Goal: Communication & Community: Participate in discussion

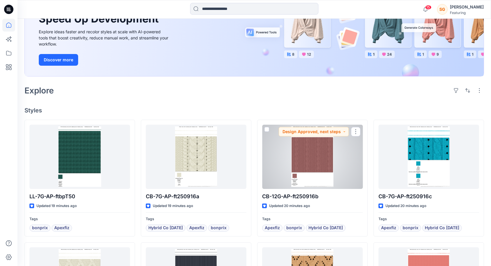
scroll to position [74, 0]
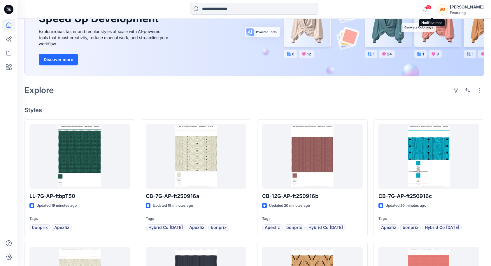
click at [432, 8] on span "15" at bounding box center [428, 7] width 6 height 5
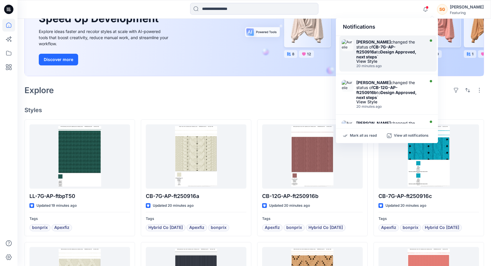
click at [407, 53] on strong "Design Approved, next steps" at bounding box center [387, 54] width 60 height 10
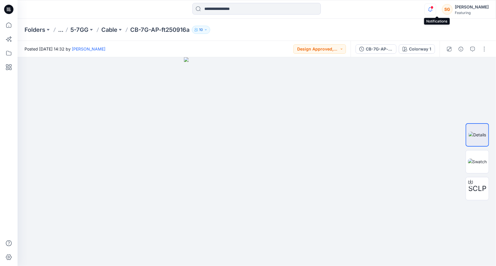
click at [435, 10] on icon "button" at bounding box center [429, 10] width 11 height 12
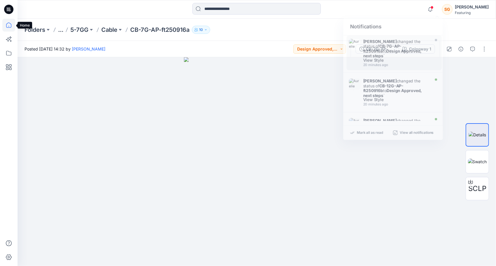
click at [9, 25] on icon at bounding box center [8, 25] width 13 height 13
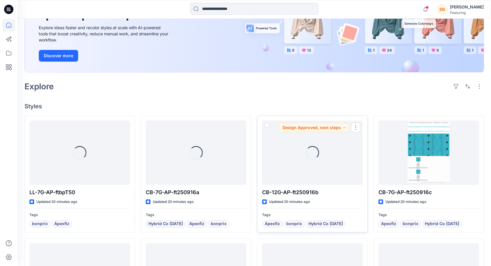
scroll to position [81, 0]
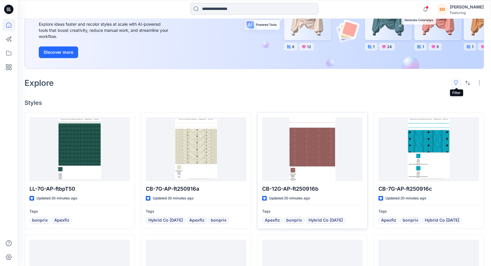
click at [457, 79] on button "button" at bounding box center [456, 82] width 9 height 9
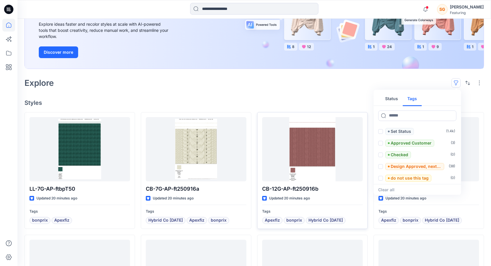
click at [416, 99] on button "Tags" at bounding box center [412, 99] width 19 height 14
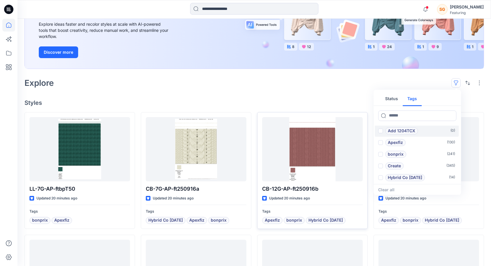
scroll to position [23, 0]
click at [410, 164] on p "Hybrid Co [DATE]" at bounding box center [405, 166] width 34 height 7
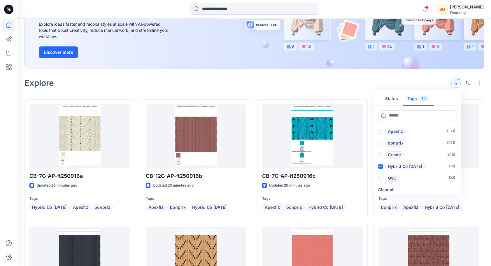
click at [327, 86] on div "Explore 1 Status Tags 1 Add 1101TPX ( 0 ) Add 1204TCX ( 0 ) Apexfiz ( 130 ) bon…" at bounding box center [255, 83] width 460 height 14
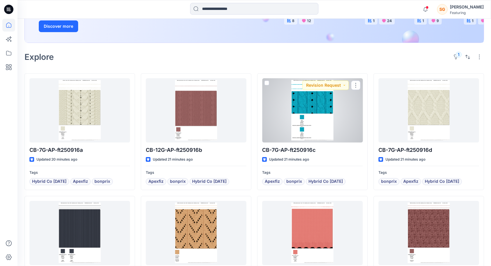
scroll to position [107, 0]
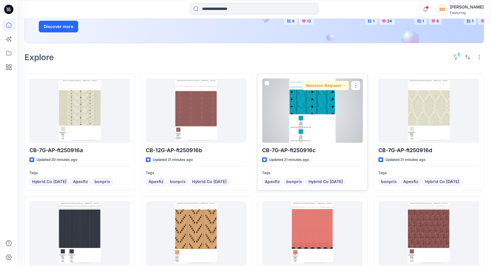
click at [328, 119] on div at bounding box center [312, 110] width 101 height 64
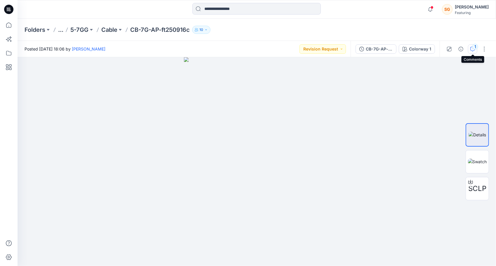
click at [473, 47] on div "1" at bounding box center [475, 47] width 6 height 6
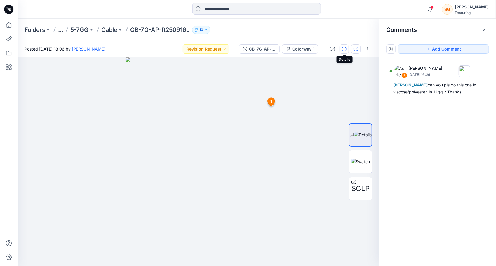
click at [344, 52] on button "button" at bounding box center [343, 48] width 9 height 9
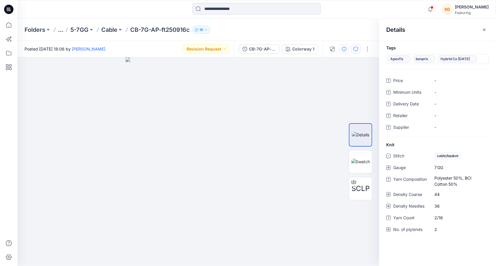
click at [344, 52] on button "button" at bounding box center [343, 48] width 9 height 9
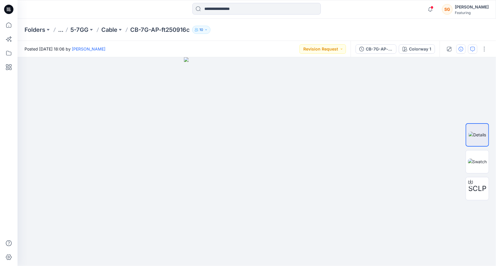
click at [344, 52] on button "Revision Request" at bounding box center [322, 48] width 46 height 9
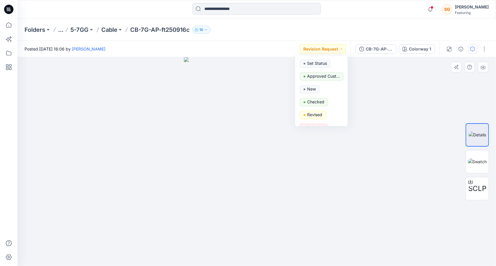
click at [415, 214] on div at bounding box center [257, 161] width 478 height 209
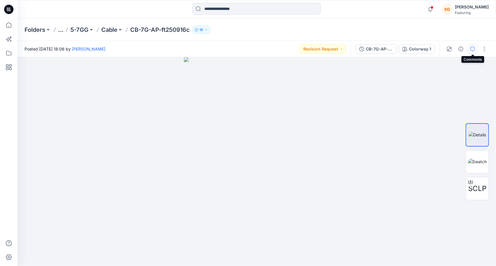
click at [472, 48] on icon "button" at bounding box center [472, 49] width 5 height 5
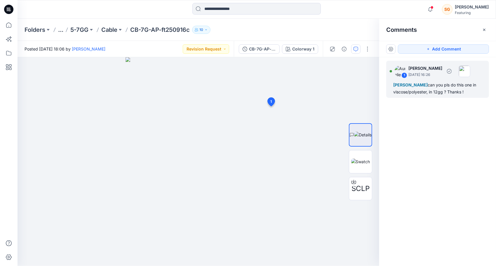
click at [470, 75] on img at bounding box center [464, 71] width 12 height 12
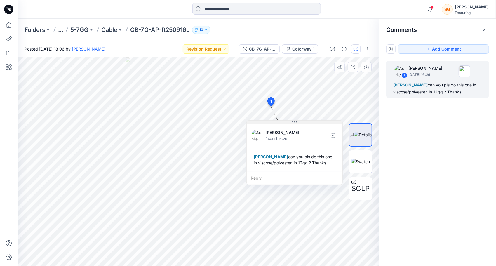
click at [295, 123] on icon at bounding box center [294, 122] width 5 height 5
click at [257, 177] on div "Reply" at bounding box center [295, 178] width 96 height 13
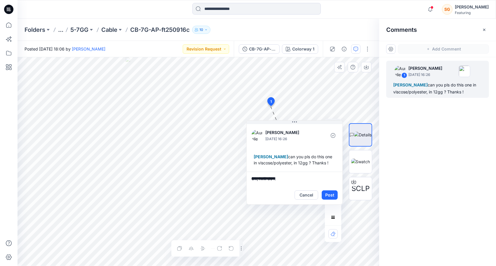
click at [286, 177] on textarea "**********" at bounding box center [295, 179] width 96 height 14
type textarea "**********"
click at [331, 193] on button "Post" at bounding box center [330, 194] width 16 height 9
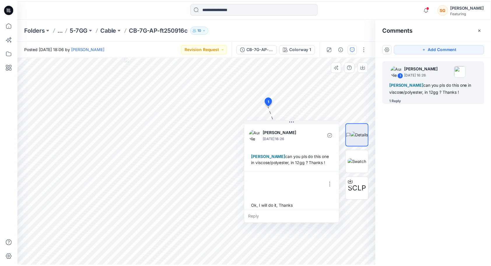
scroll to position [4, 0]
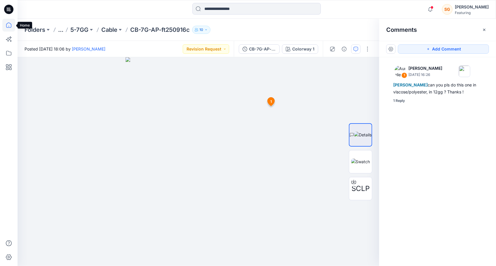
click at [8, 20] on icon at bounding box center [8, 25] width 13 height 13
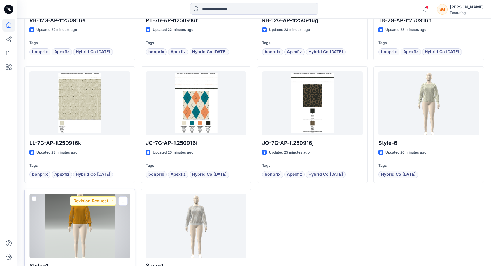
scroll to position [405, 0]
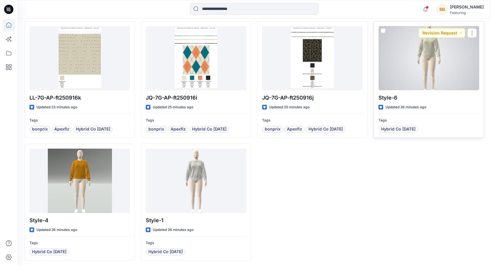
click at [424, 67] on div at bounding box center [429, 58] width 101 height 64
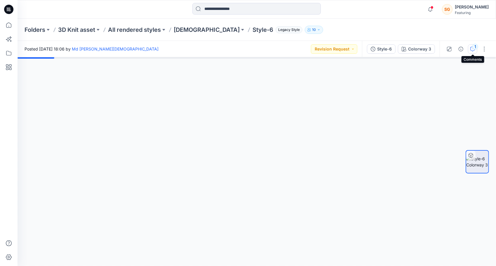
click at [474, 50] on icon "button" at bounding box center [472, 49] width 5 height 5
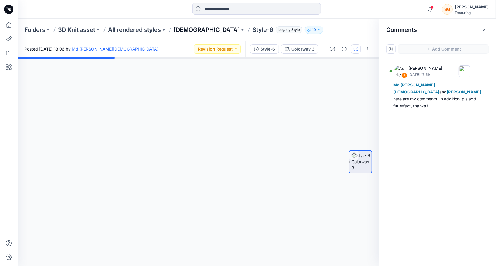
click at [189, 29] on p "[DEMOGRAPHIC_DATA]" at bounding box center [207, 30] width 66 height 8
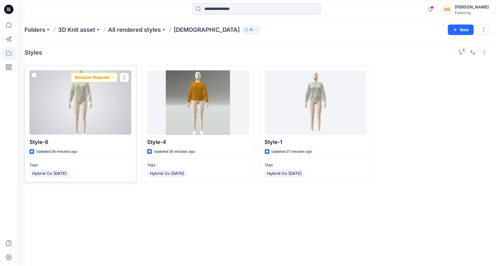
click at [83, 110] on div at bounding box center [80, 102] width 102 height 64
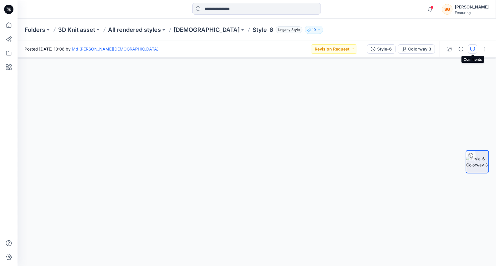
click at [474, 51] on icon "button" at bounding box center [472, 49] width 5 height 5
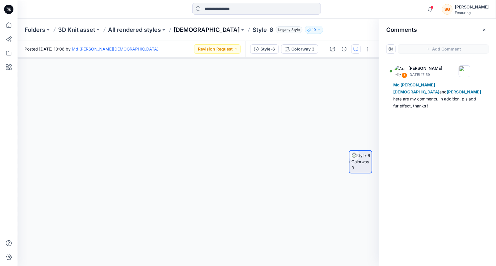
click at [186, 31] on p "[DEMOGRAPHIC_DATA]" at bounding box center [207, 30] width 66 height 8
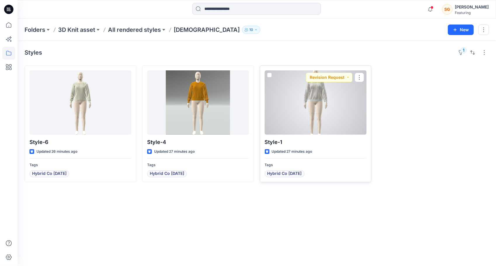
click at [318, 109] on div at bounding box center [316, 102] width 102 height 64
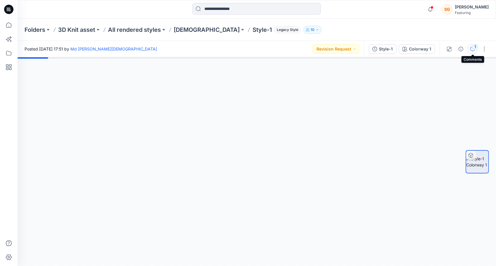
click at [473, 52] on button "1" at bounding box center [472, 48] width 9 height 9
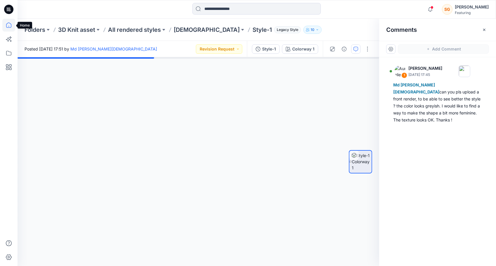
click at [7, 22] on icon at bounding box center [8, 25] width 13 height 13
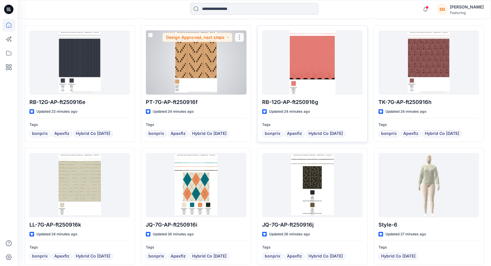
scroll to position [259, 0]
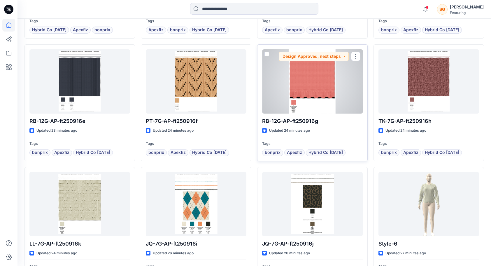
click at [320, 90] on div at bounding box center [312, 81] width 101 height 64
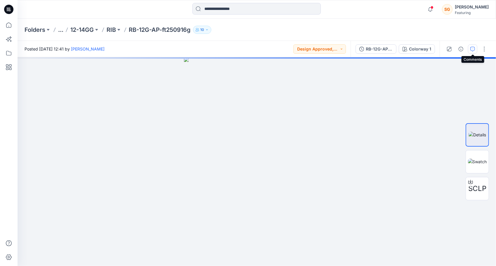
click at [474, 48] on icon "button" at bounding box center [472, 49] width 5 height 5
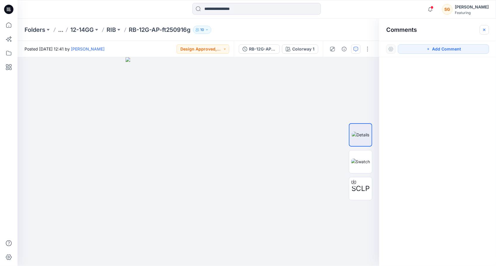
click at [483, 28] on icon "button" at bounding box center [484, 29] width 5 height 5
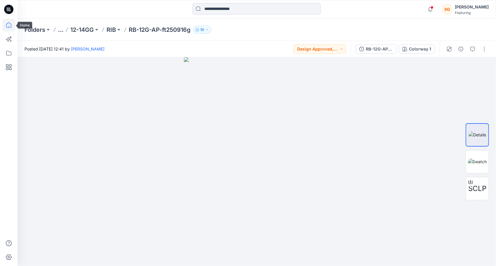
click at [8, 30] on icon at bounding box center [8, 25] width 13 height 13
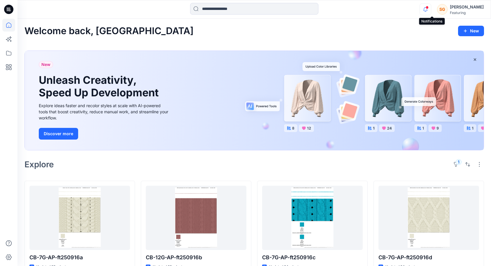
click at [431, 12] on icon "button" at bounding box center [425, 10] width 11 height 12
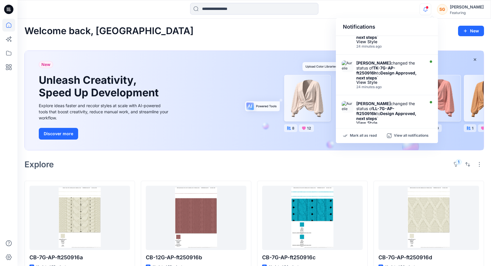
scroll to position [260, 0]
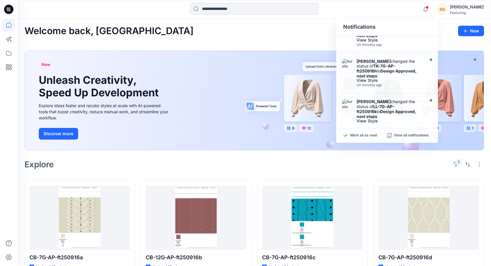
click at [280, 32] on div "Welcome back, [PERSON_NAME] New" at bounding box center [255, 31] width 460 height 11
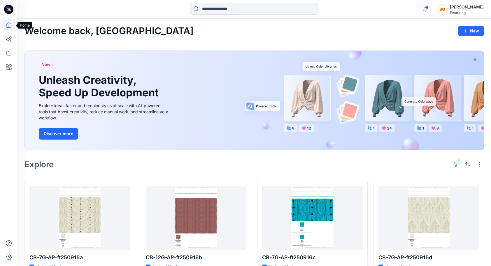
click at [5, 22] on icon at bounding box center [8, 25] width 13 height 13
click at [12, 25] on icon at bounding box center [8, 25] width 13 height 13
